Goal: Information Seeking & Learning: Find contact information

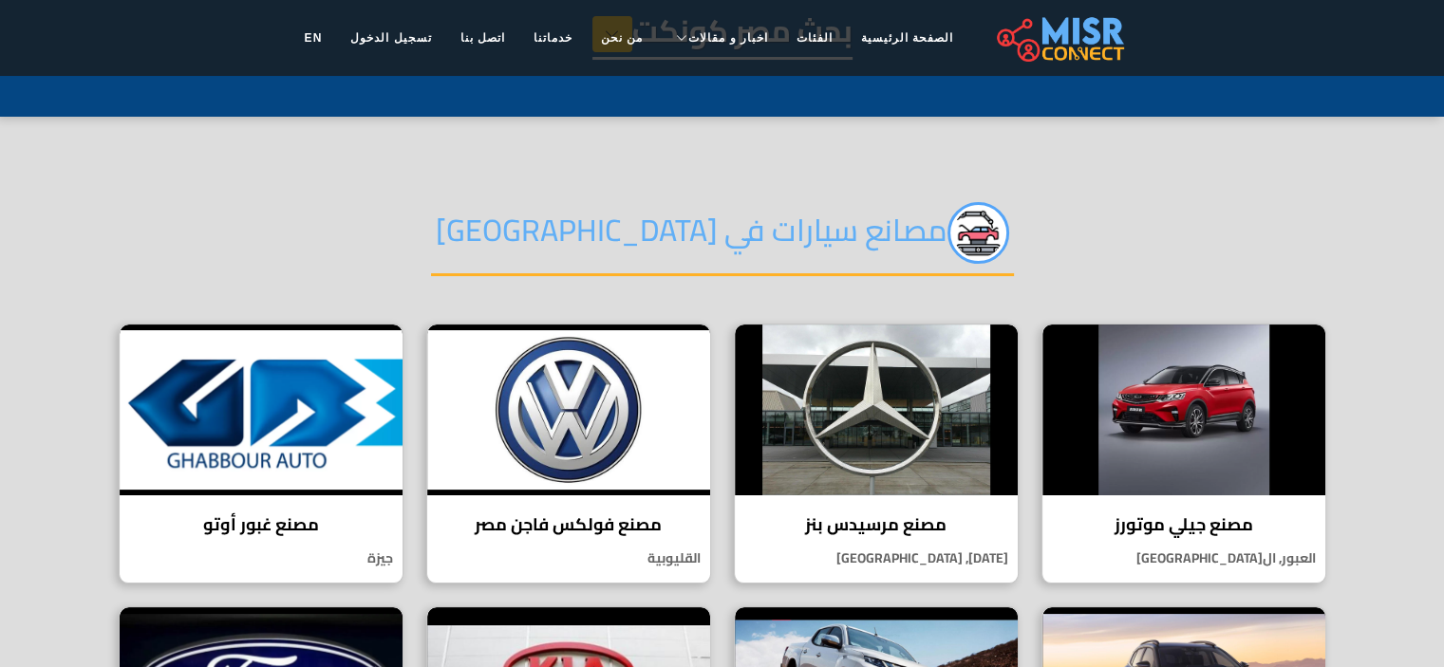
select select "**********"
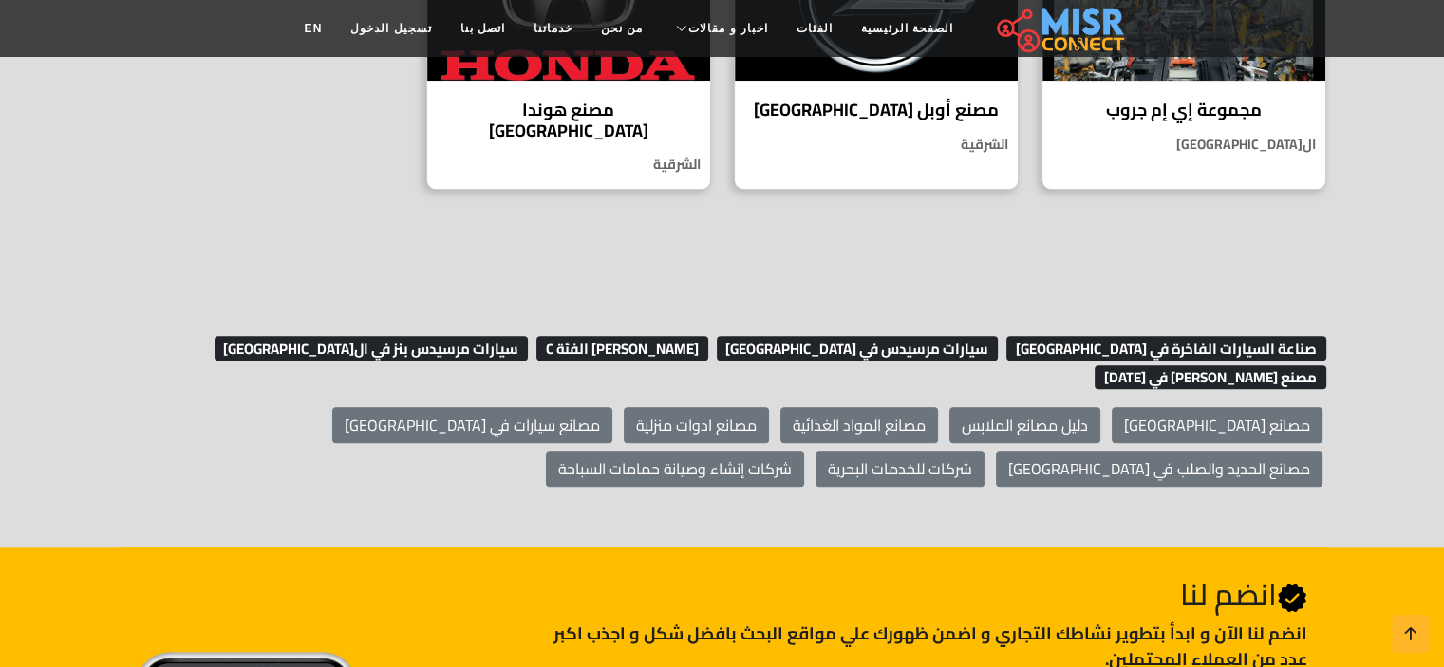
scroll to position [1480, 0]
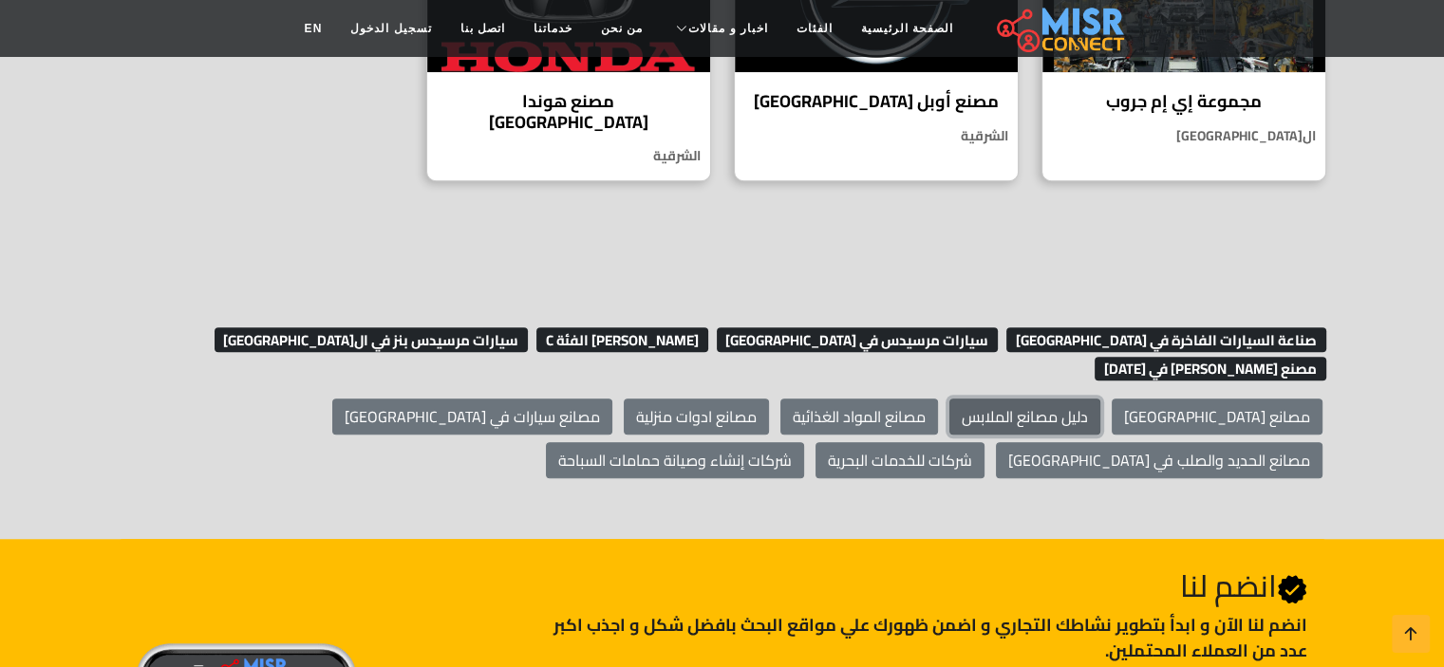
click at [1100, 399] on link "دليل مصانع الملابس" at bounding box center [1024, 417] width 151 height 36
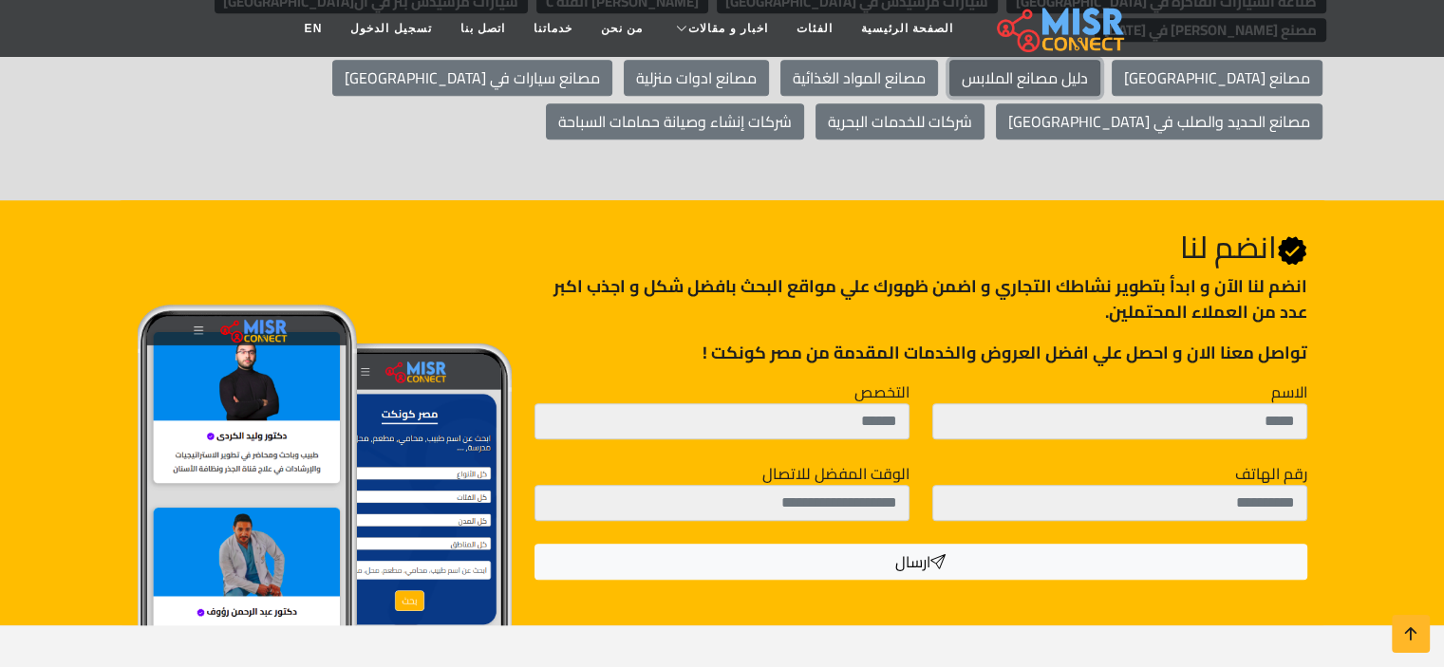
scroll to position [1895, 0]
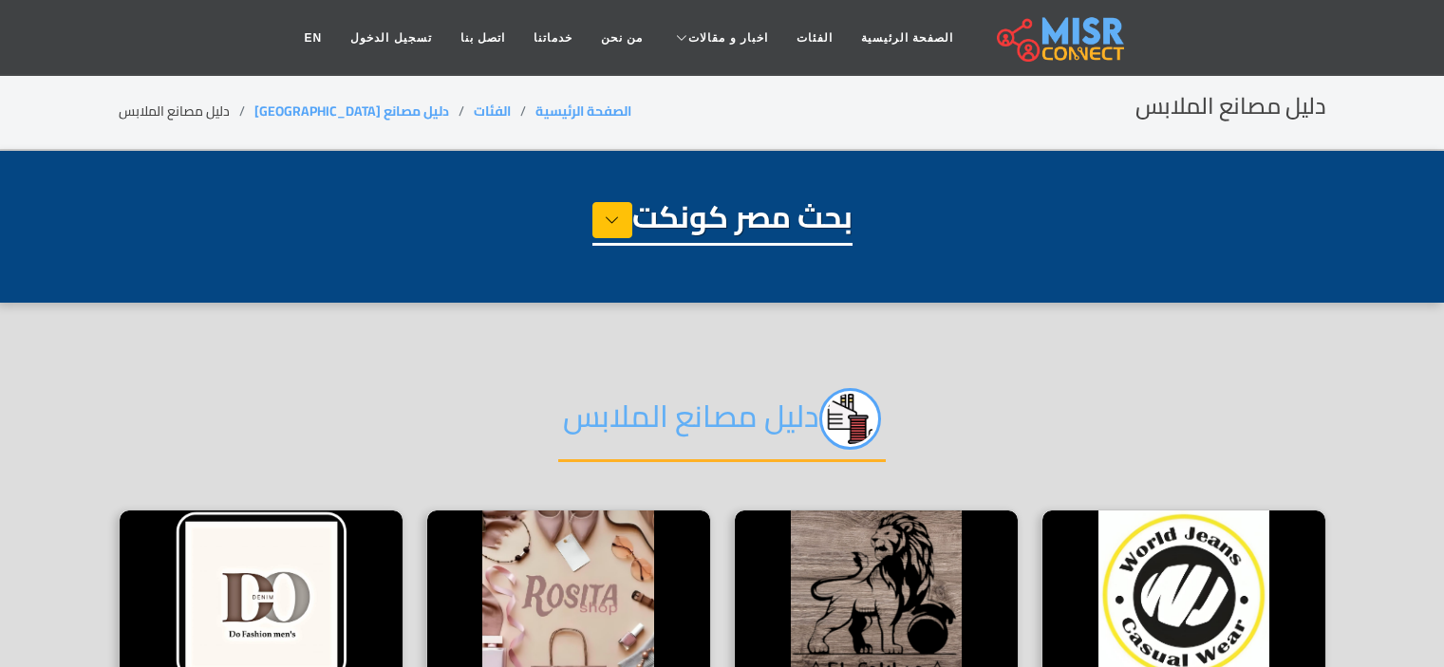
select select "**********"
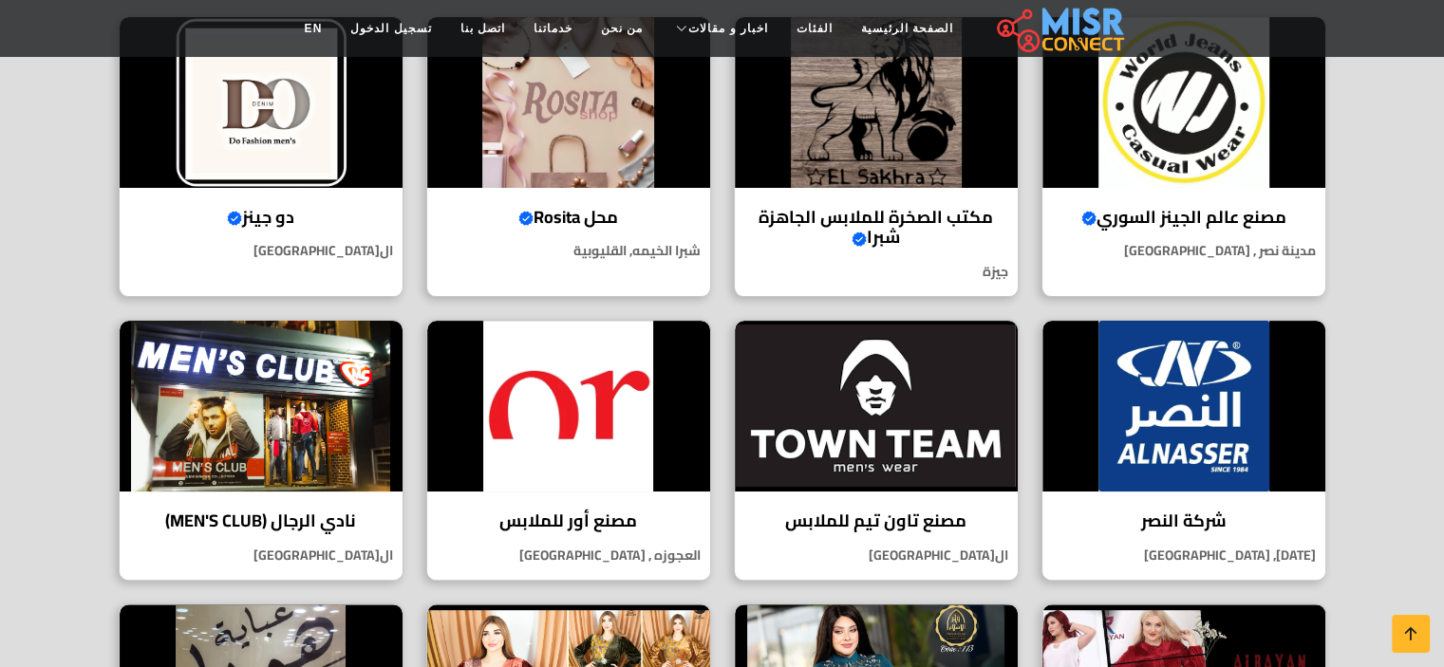
scroll to position [456, 0]
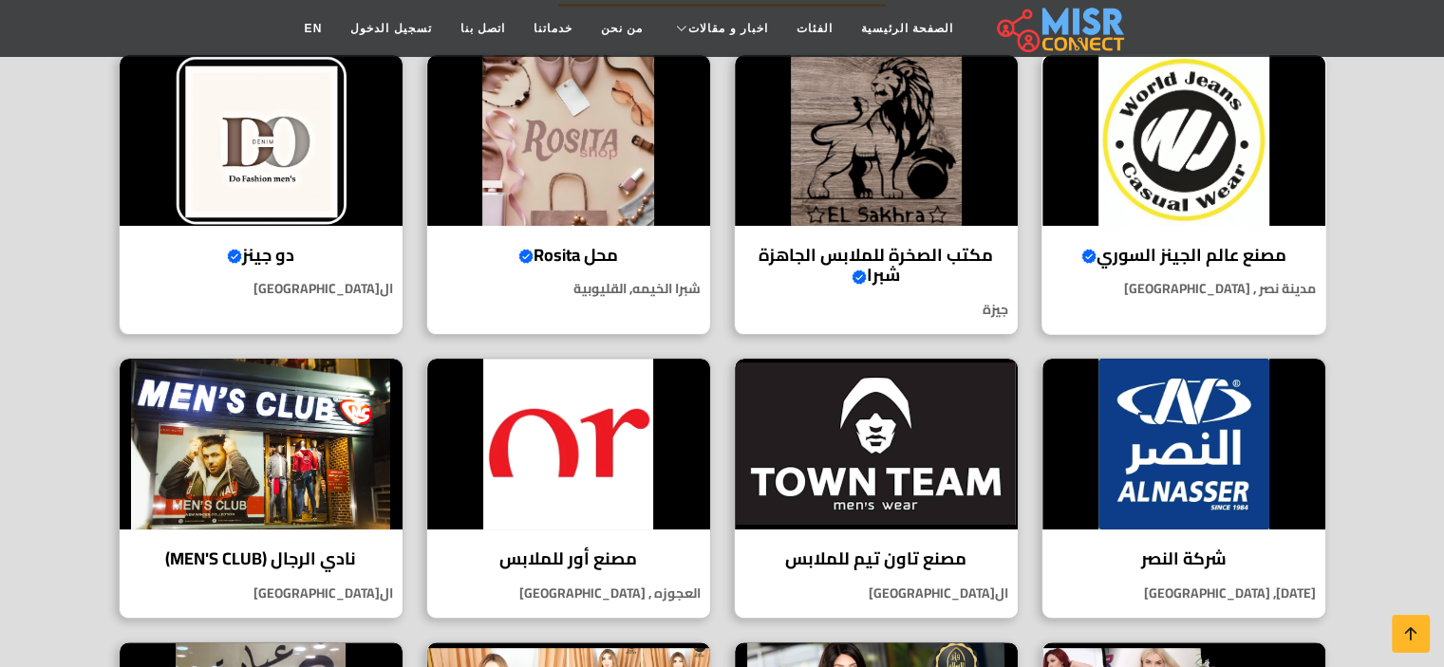
click at [1264, 252] on h4 "مصنع عالم الجينز السوري Verified account" at bounding box center [1183, 255] width 254 height 21
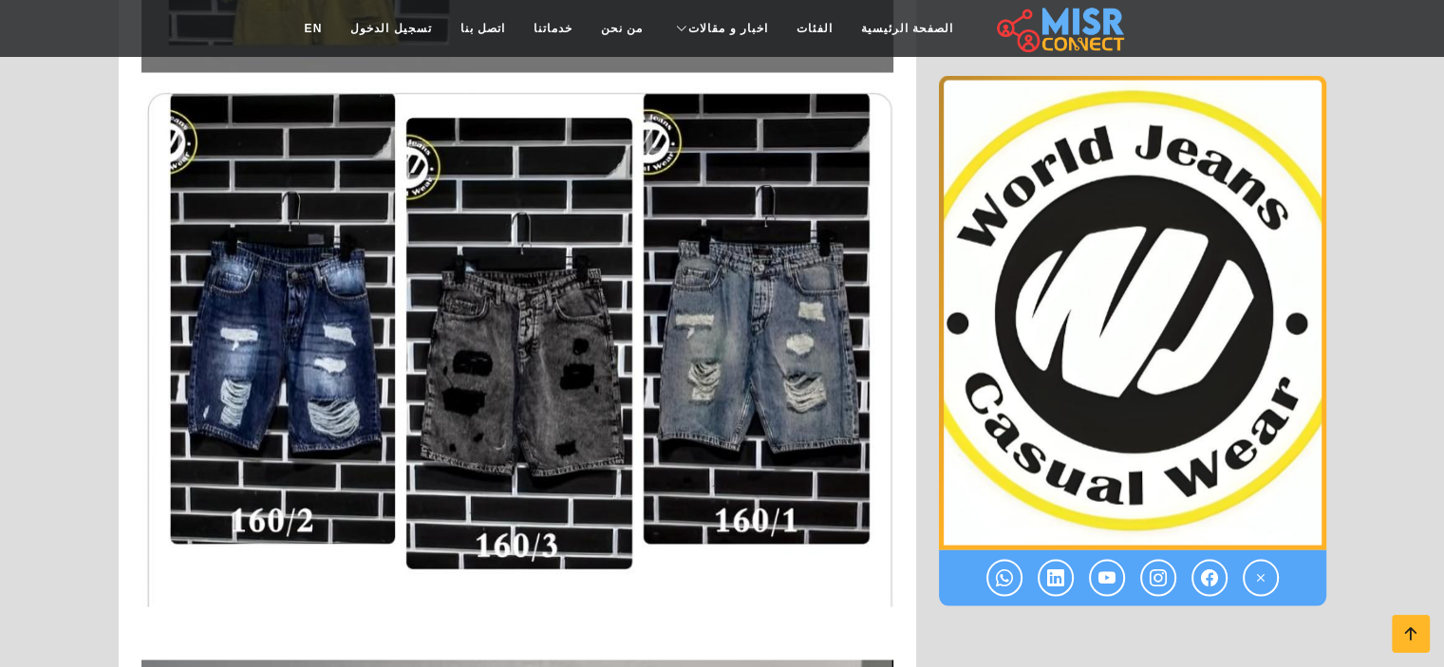
scroll to position [3559, 0]
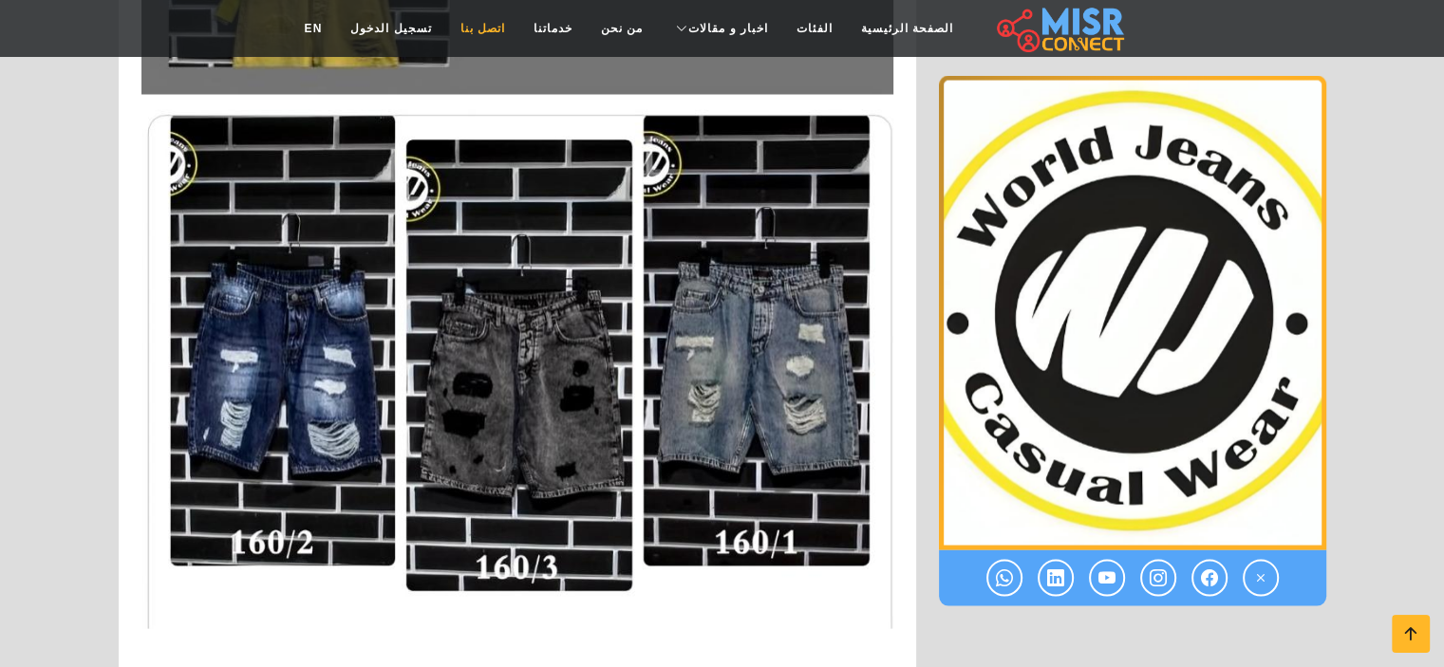
click at [509, 25] on link "اتصل بنا" at bounding box center [482, 28] width 73 height 36
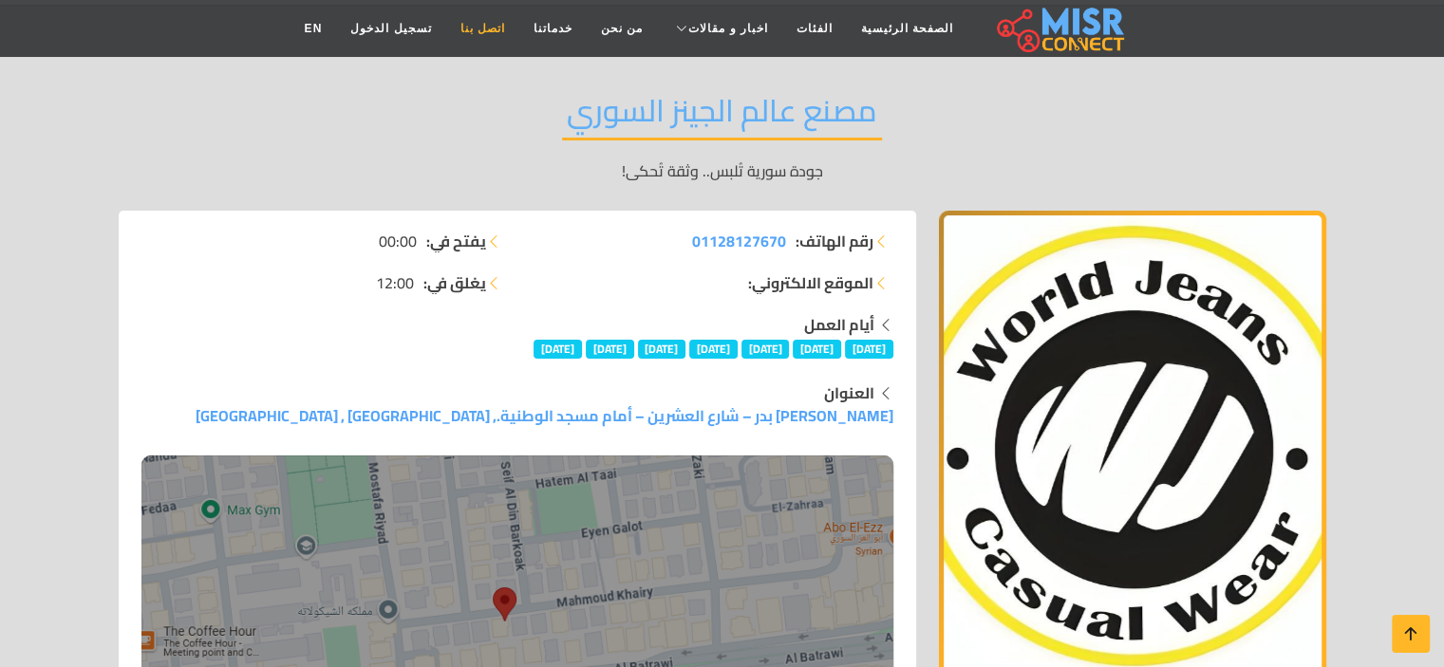
scroll to position [114, 0]
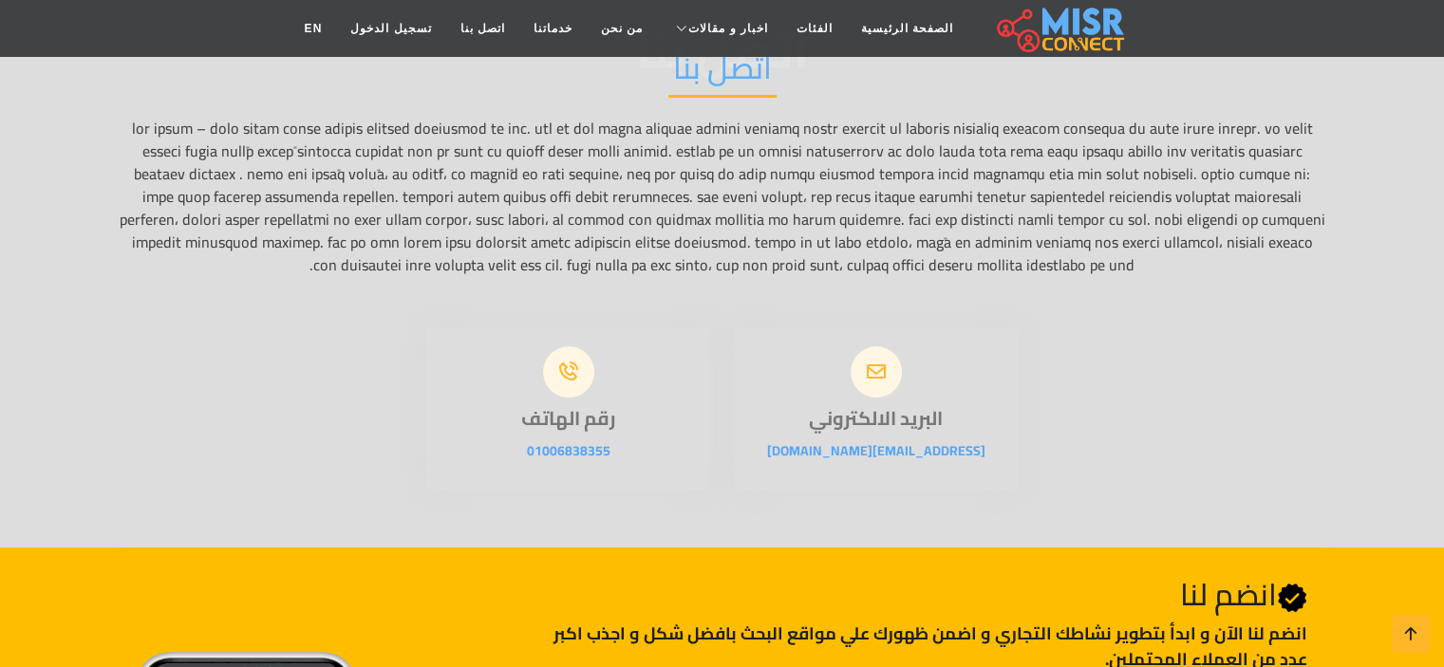
scroll to position [190, 0]
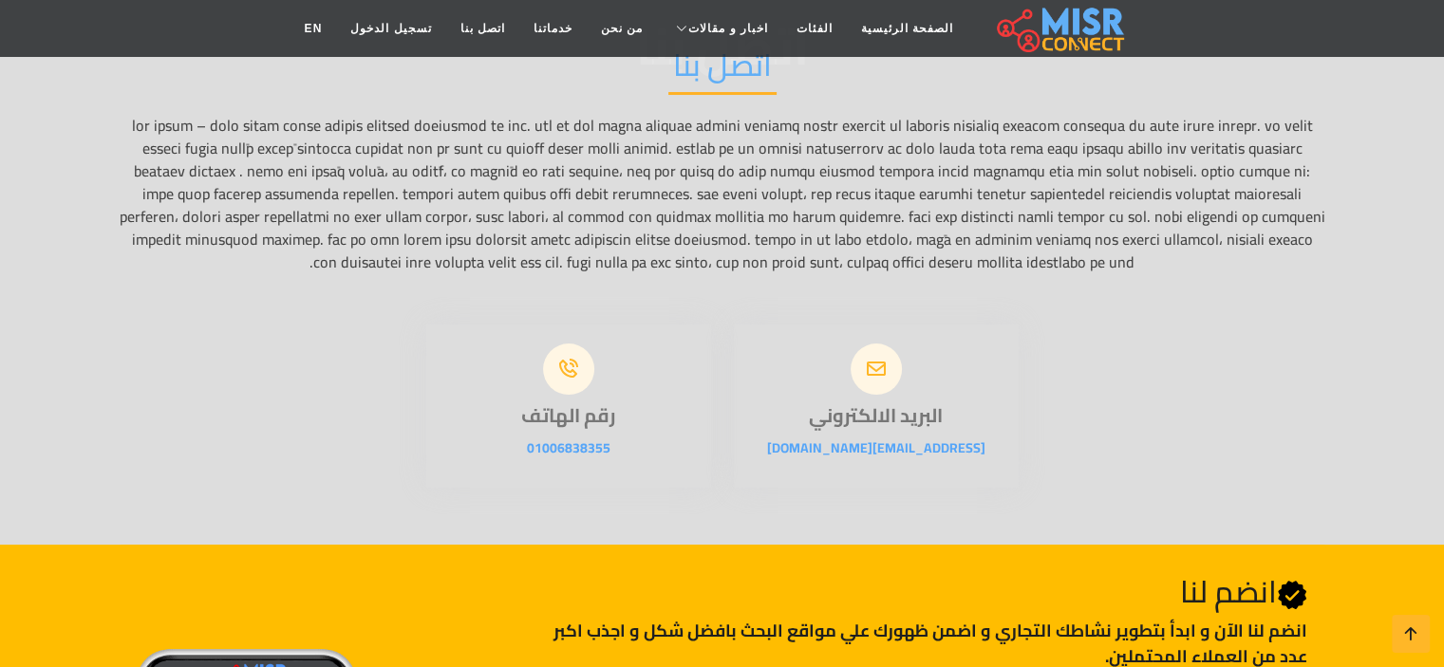
drag, startPoint x: 585, startPoint y: 451, endPoint x: 699, endPoint y: 429, distance: 116.0
click at [699, 429] on div "رقم الهاتف 01006838355" at bounding box center [568, 406] width 285 height 163
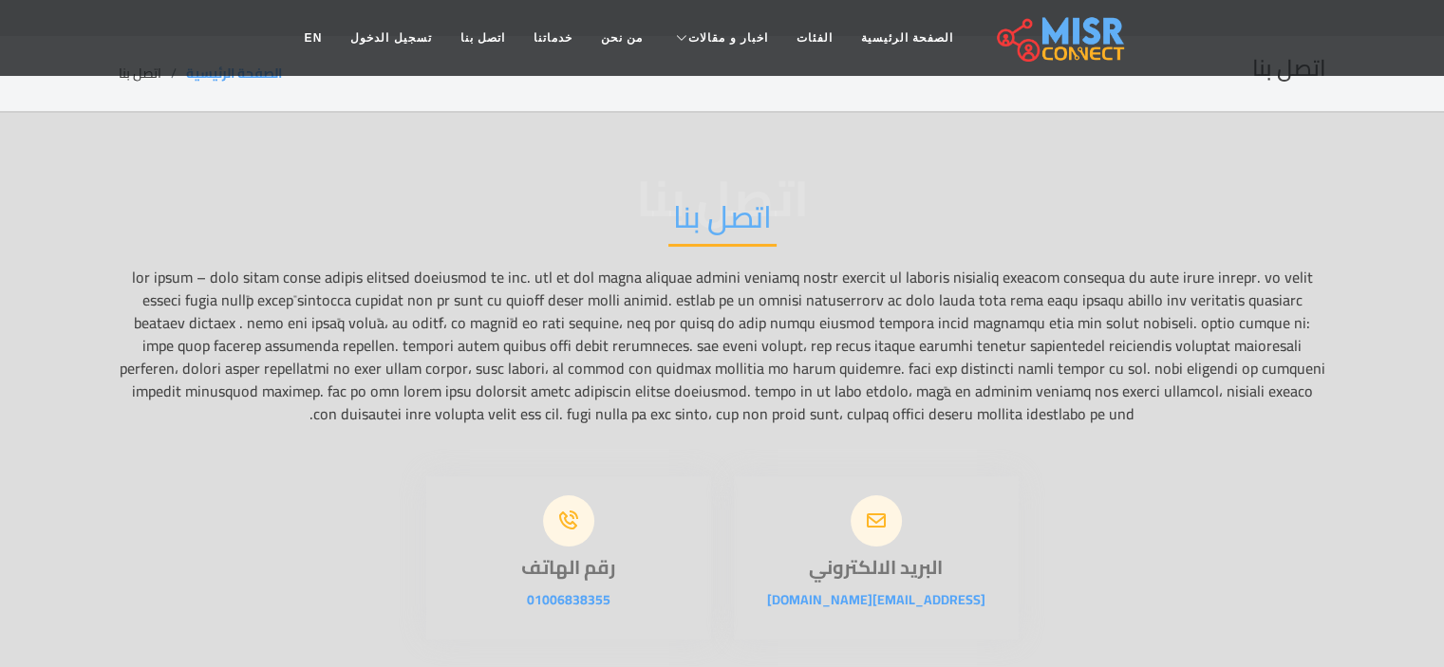
scroll to position [0, 0]
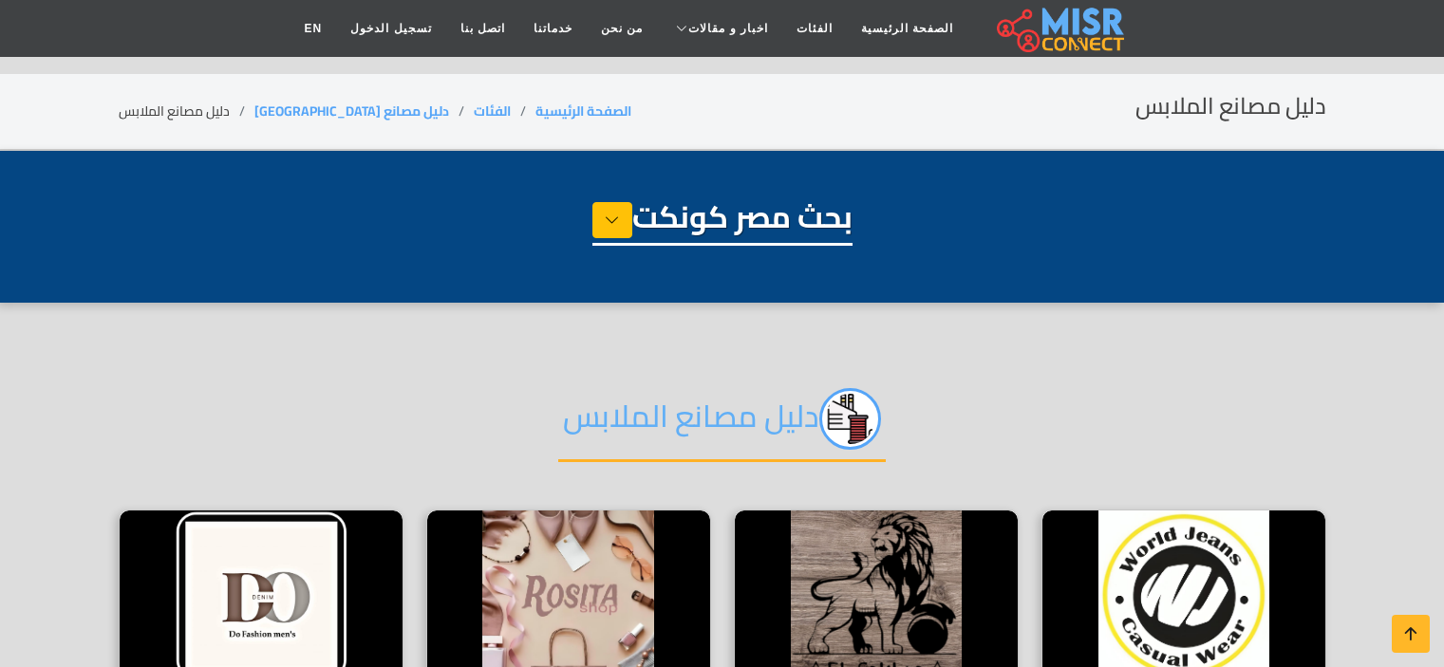
select select "**********"
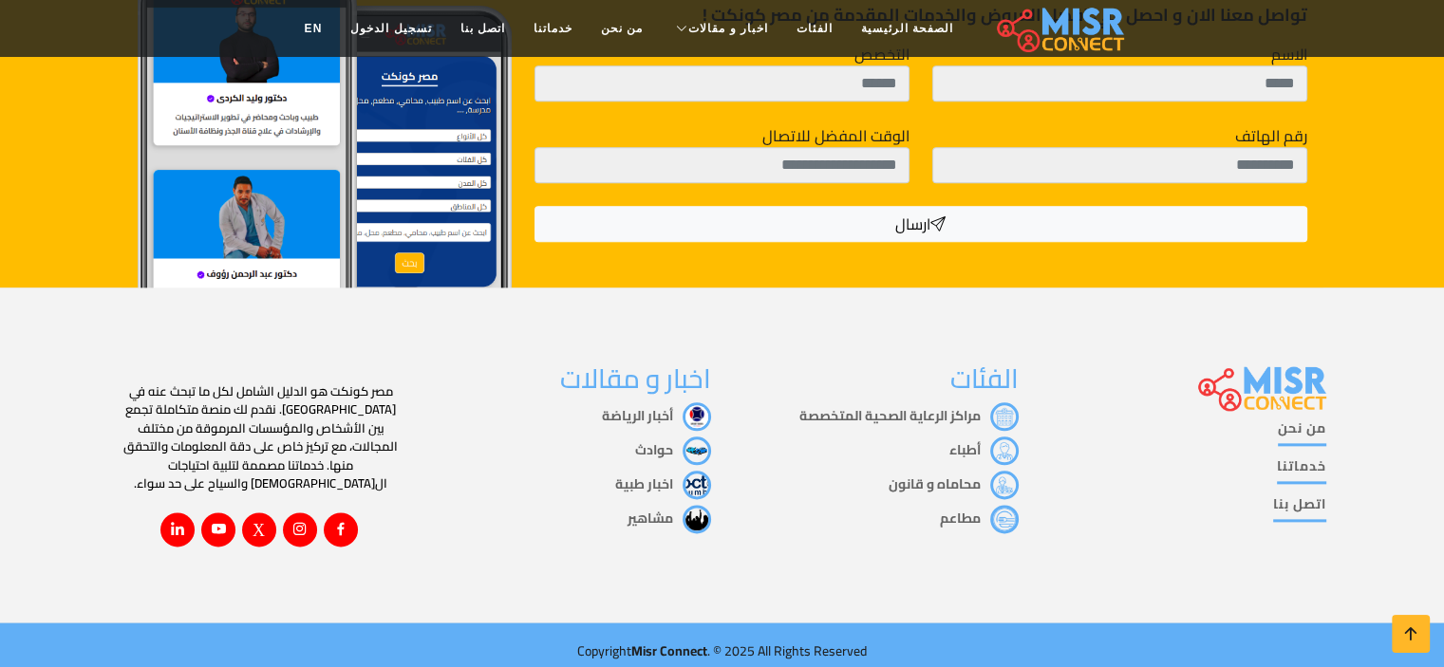
scroll to position [2219, 0]
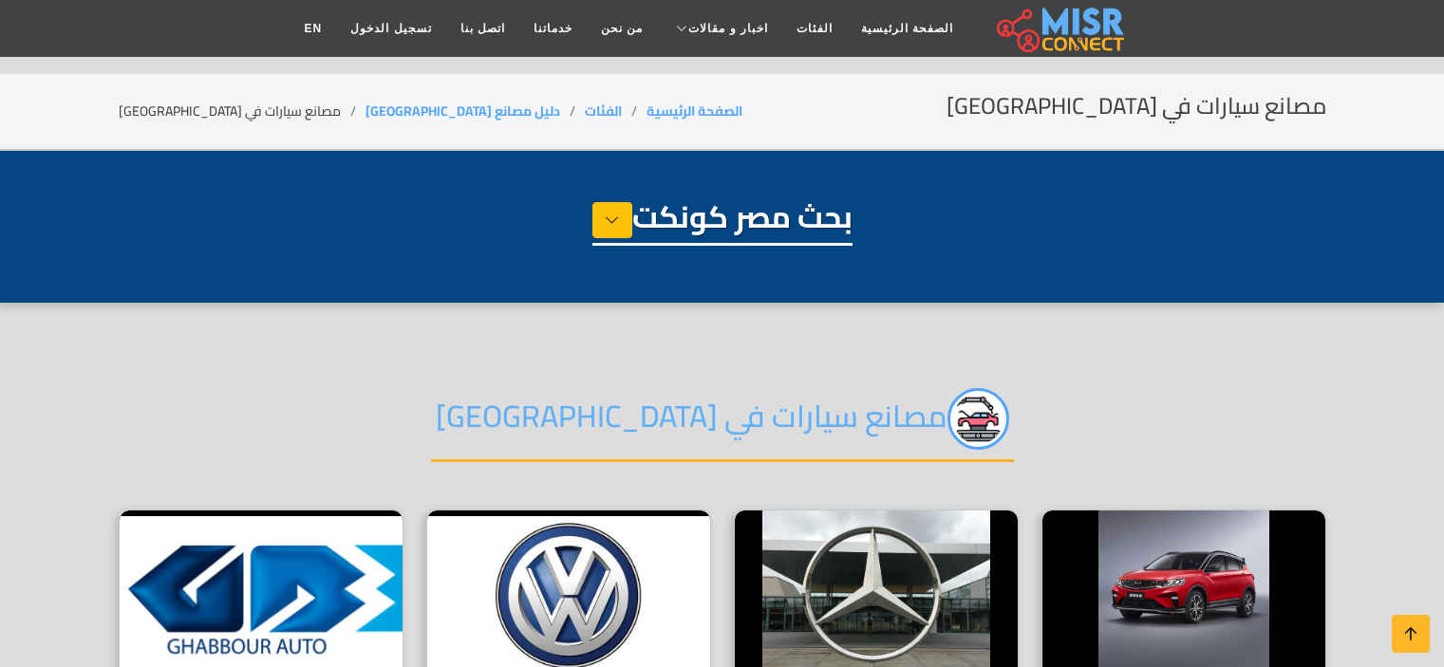
select select "**********"
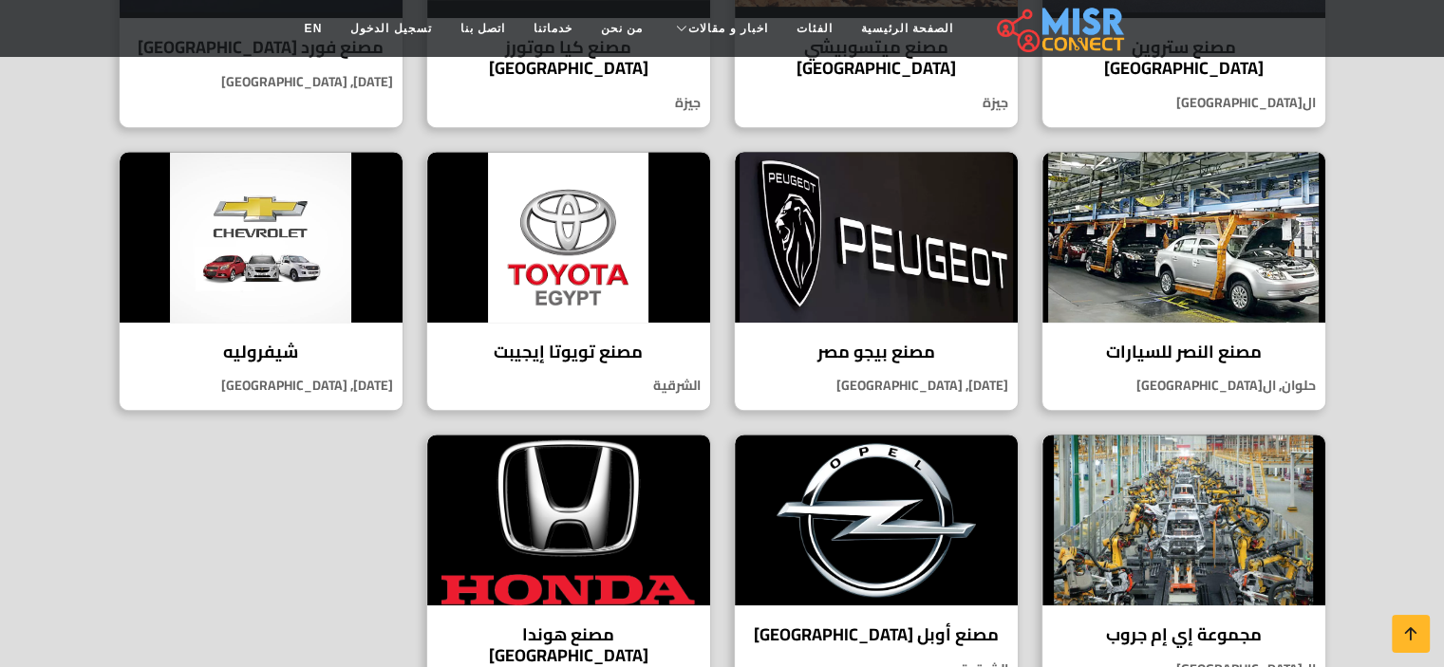
scroll to position [908, 0]
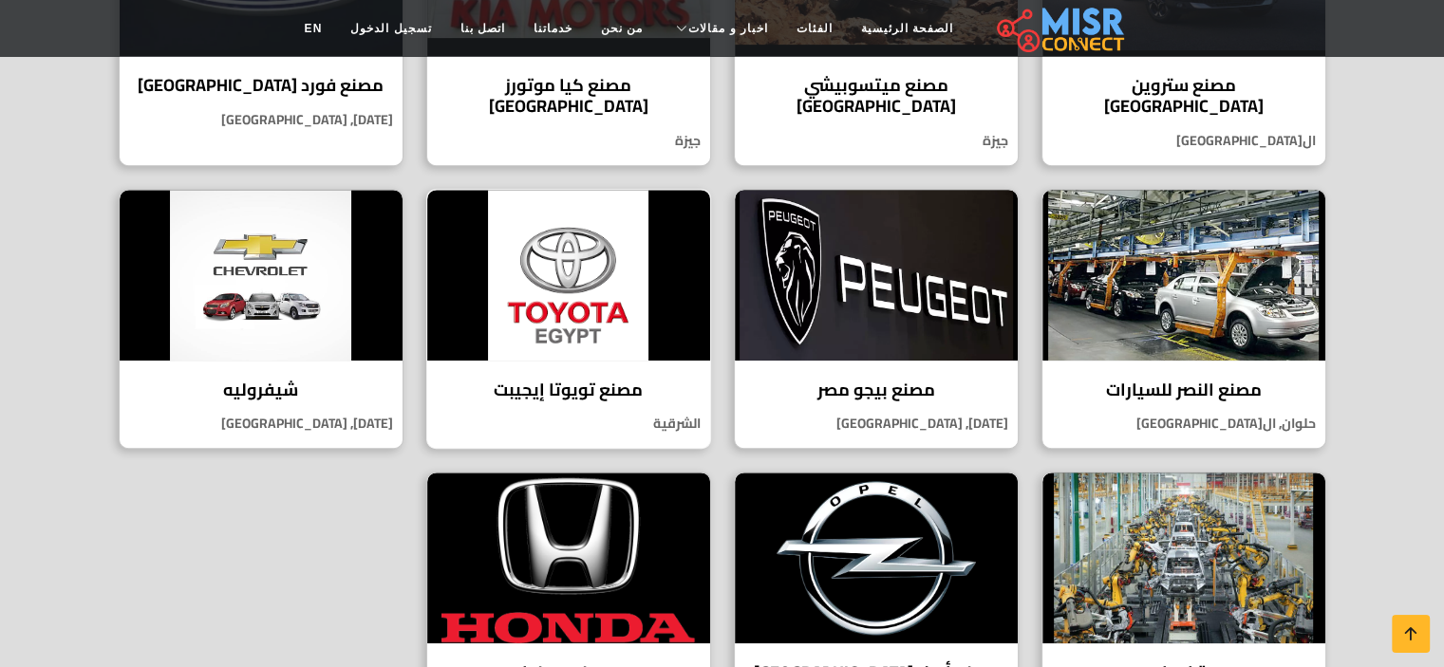
click at [549, 246] on img at bounding box center [568, 275] width 283 height 171
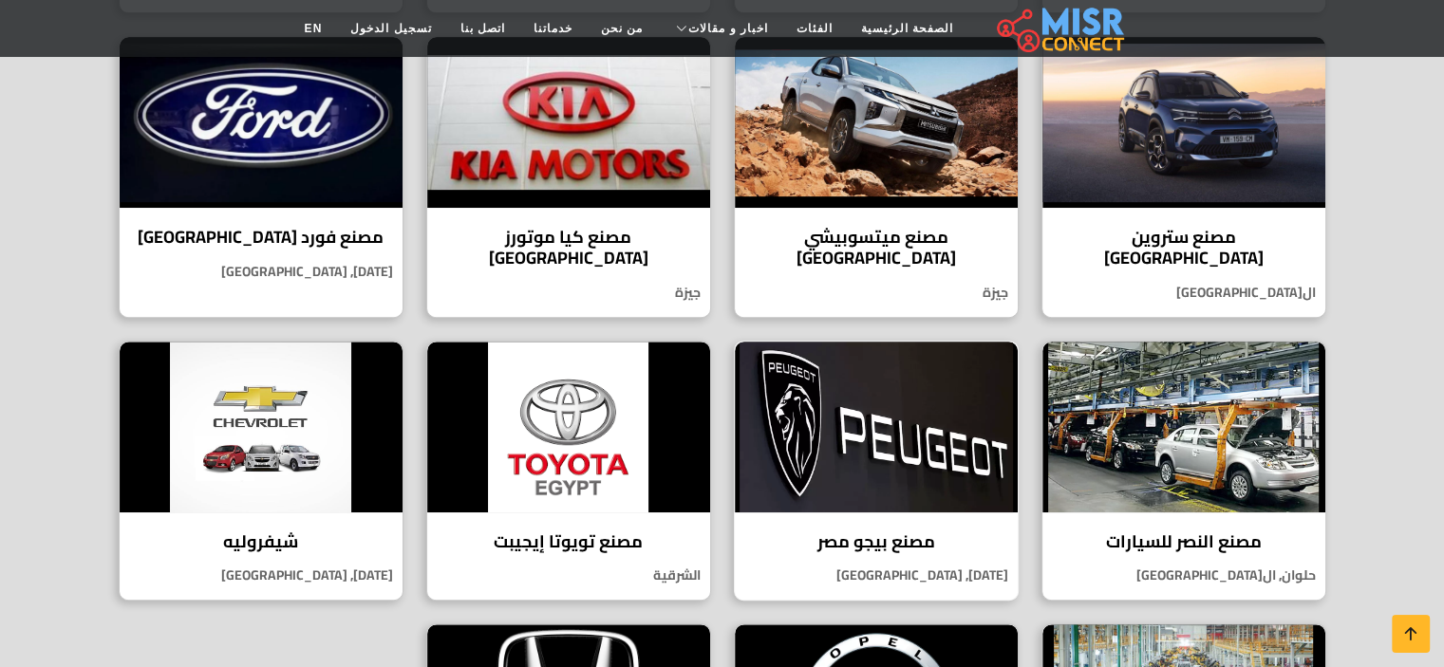
scroll to position [718, 0]
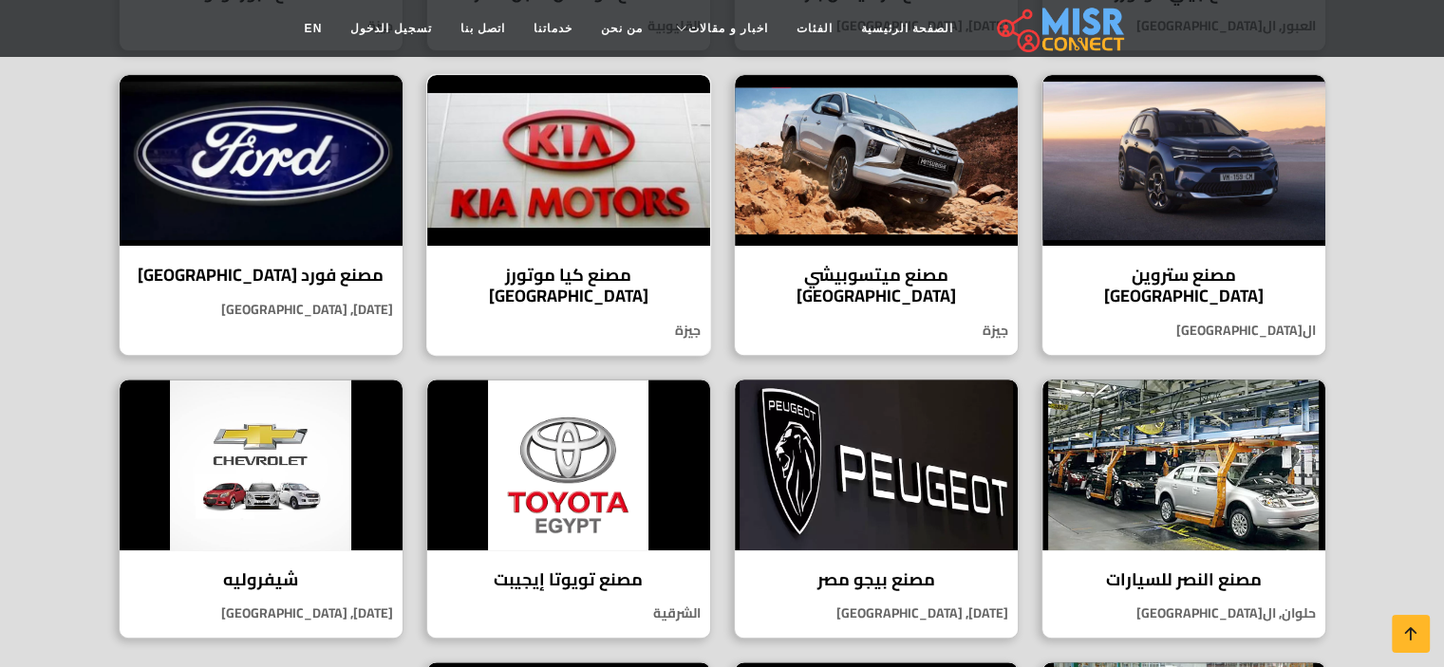
click at [554, 268] on h4 "مصنع كيا موتورز [GEOGRAPHIC_DATA]" at bounding box center [568, 285] width 254 height 41
click at [334, 179] on img at bounding box center [261, 160] width 283 height 171
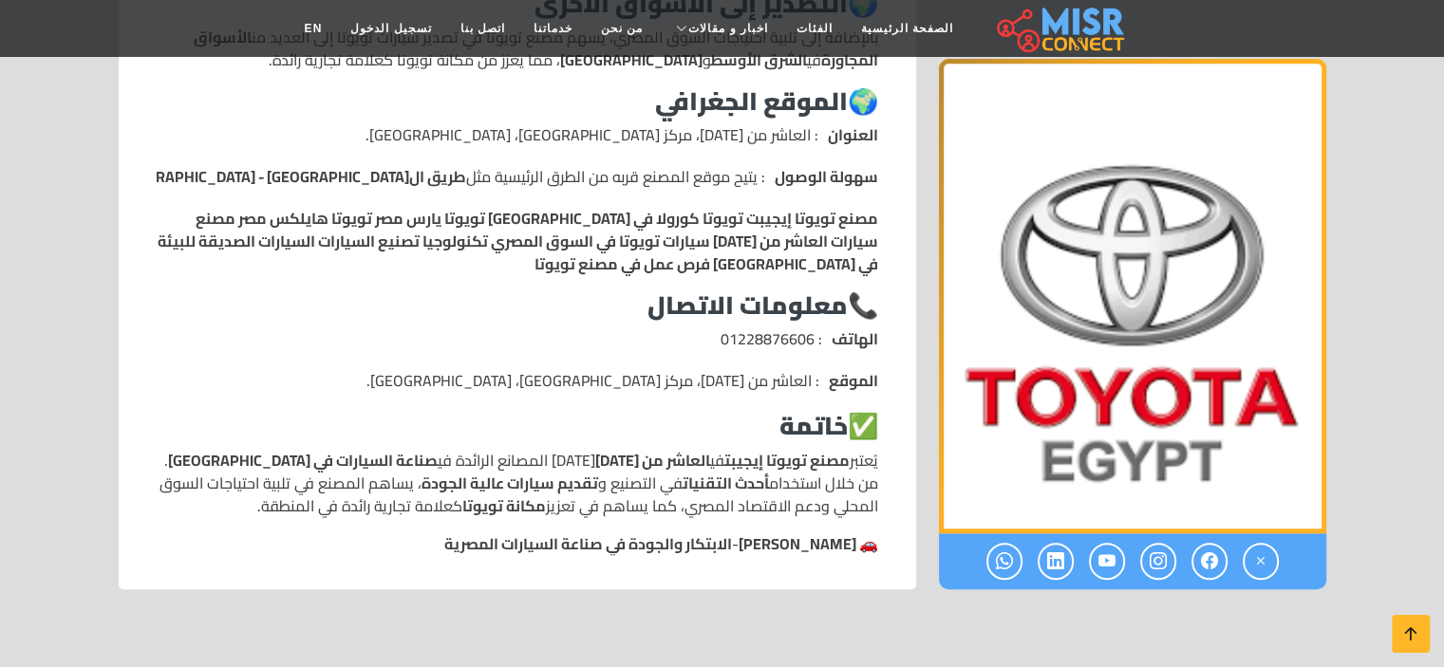
scroll to position [1594, 0]
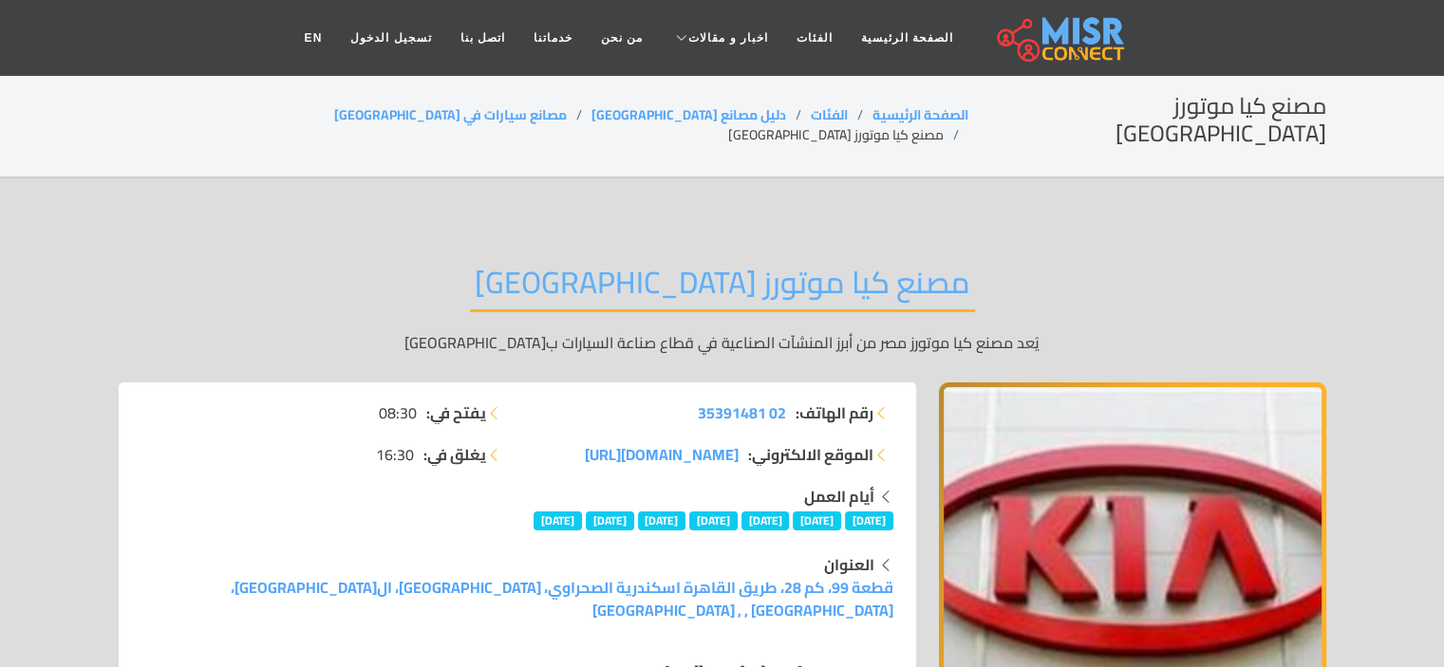
drag, startPoint x: 0, startPoint y: 0, endPoint x: 521, endPoint y: 253, distance: 579.4
click at [521, 253] on div "مصنع كيا موتورز مصر يُعد مصنع كيا موتورز مصر من أبرز المنشآت الصناعية في قطاع ص…" at bounding box center [722, 308] width 1207 height 147
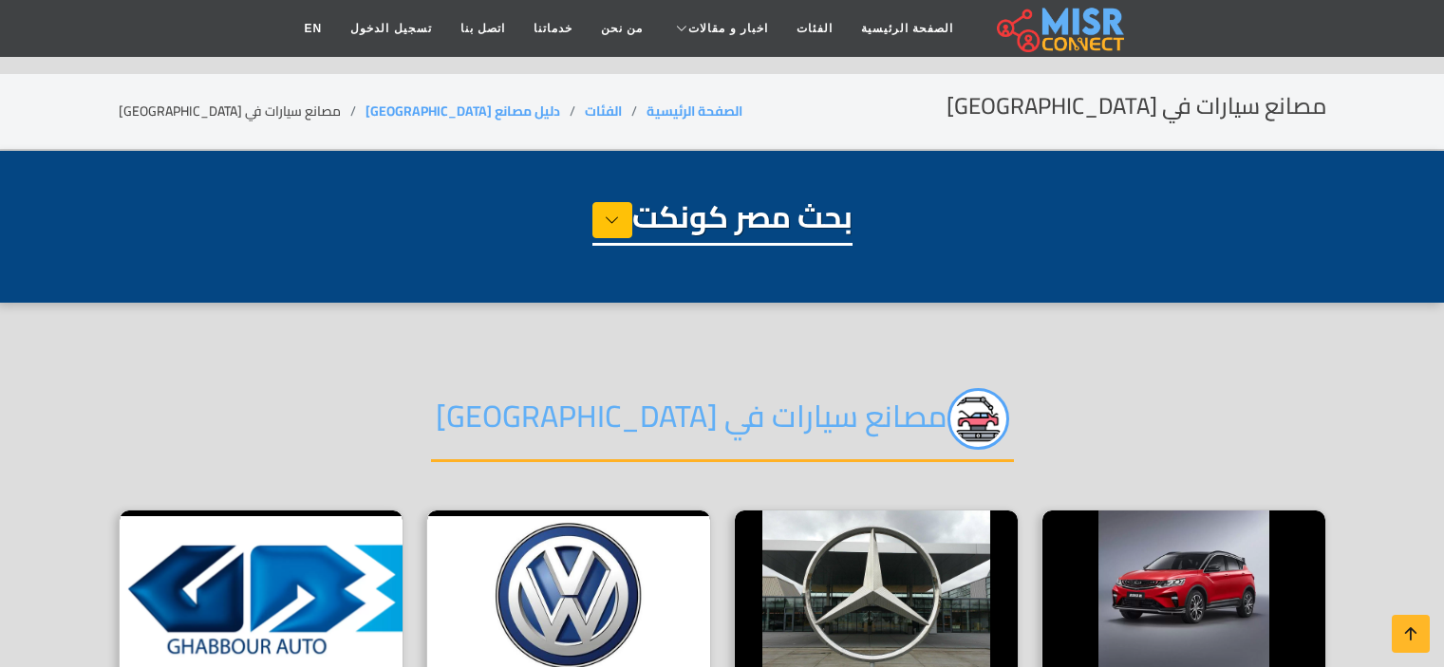
select select "**********"
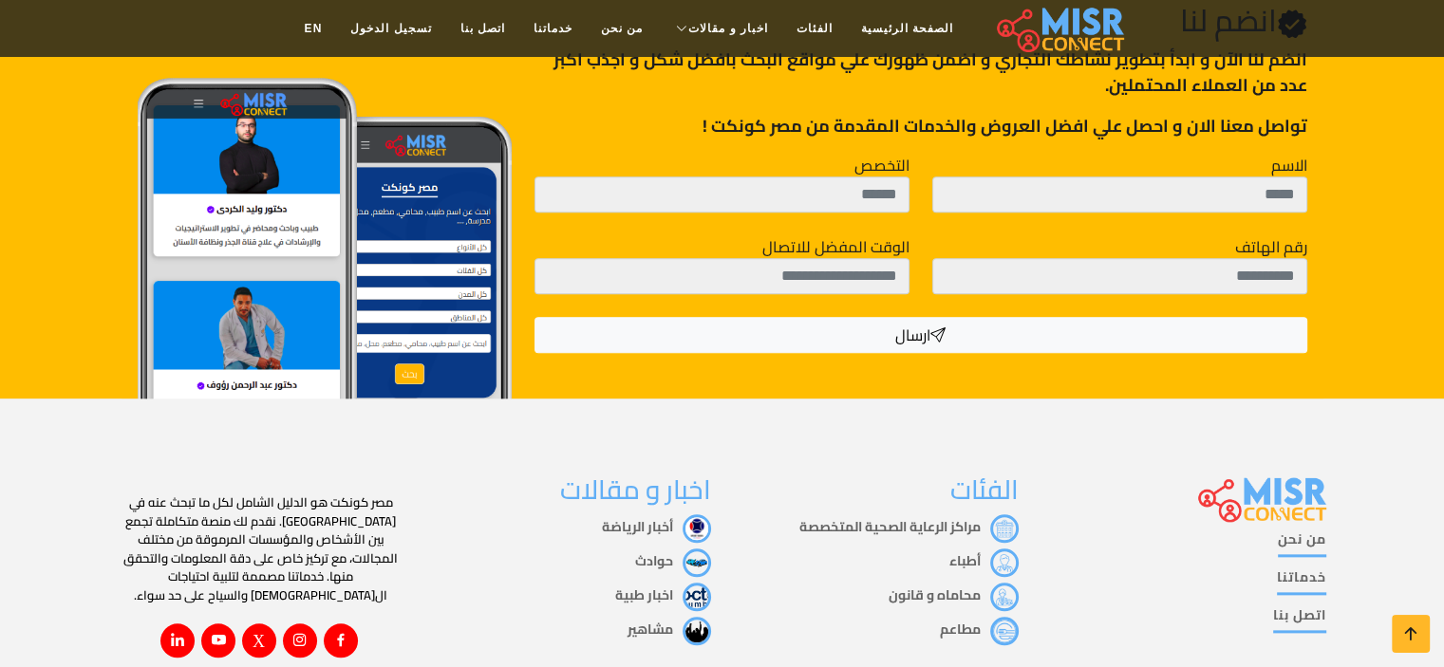
scroll to position [2047, 0]
